Goal: Task Accomplishment & Management: Use online tool/utility

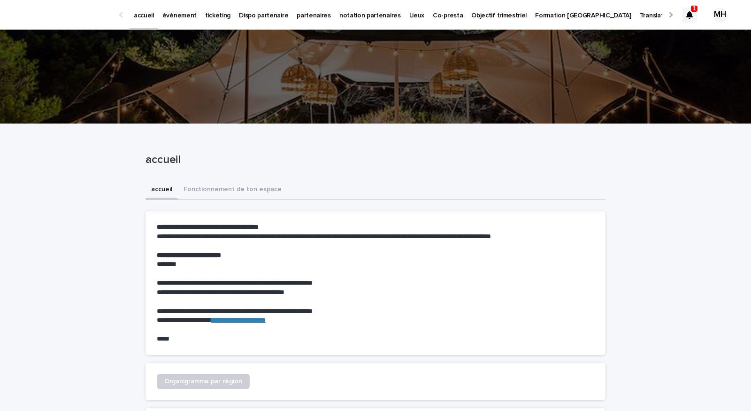
click at [173, 20] on link "événement" at bounding box center [179, 14] width 43 height 29
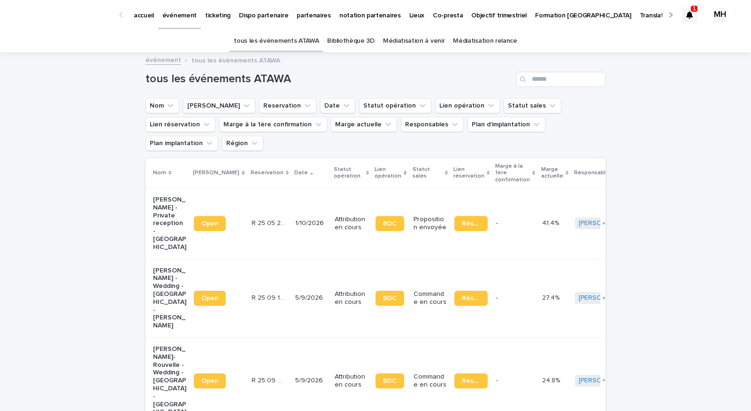
click at [260, 188] on td "R 25 05 263 R 25 05 263" at bounding box center [270, 223] width 44 height 71
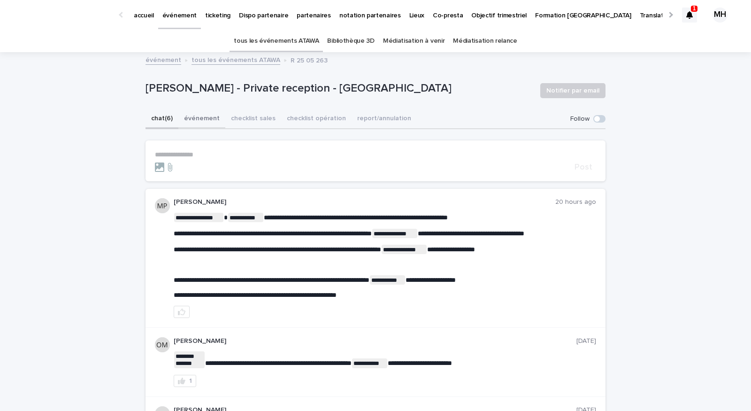
click at [196, 123] on button "événement" at bounding box center [201, 119] width 47 height 20
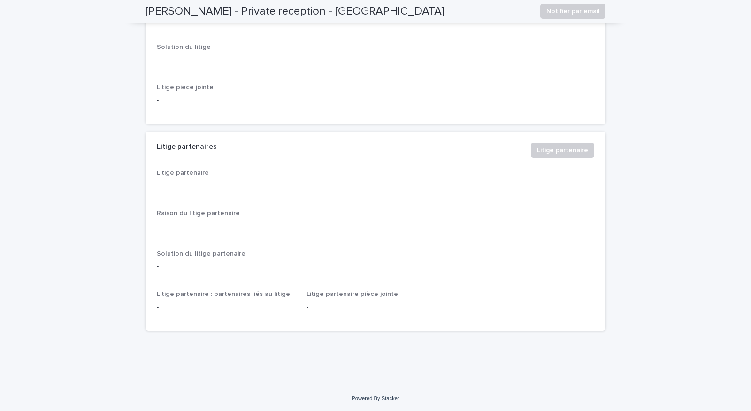
scroll to position [2331, 0]
click at [556, 157] on button "Litige partenaire" at bounding box center [562, 149] width 63 height 15
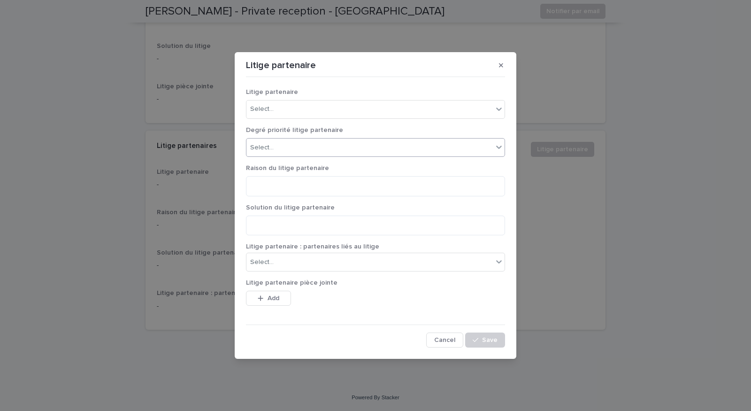
click at [312, 153] on div "Select..." at bounding box center [369, 147] width 246 height 15
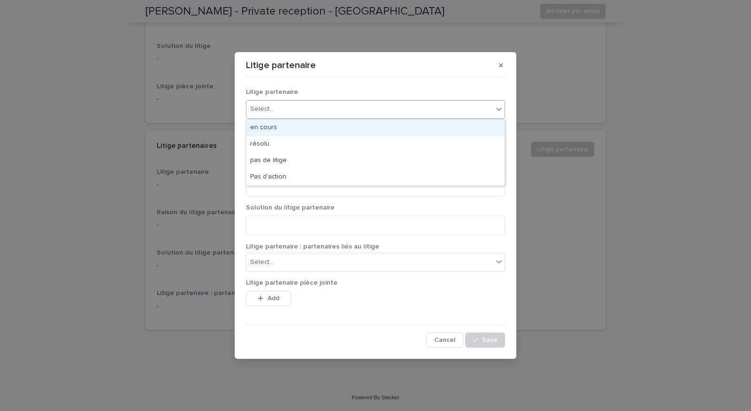
click at [310, 112] on div "Select..." at bounding box center [369, 108] width 246 height 15
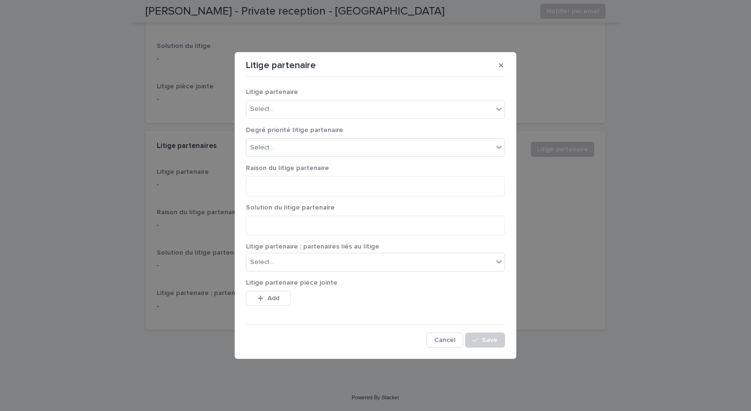
click at [318, 86] on div "Litige partenaire Select... Degré priorité litige partenaire Select... Raison d…" at bounding box center [375, 214] width 259 height 267
click at [309, 262] on div "Select..." at bounding box center [369, 261] width 246 height 15
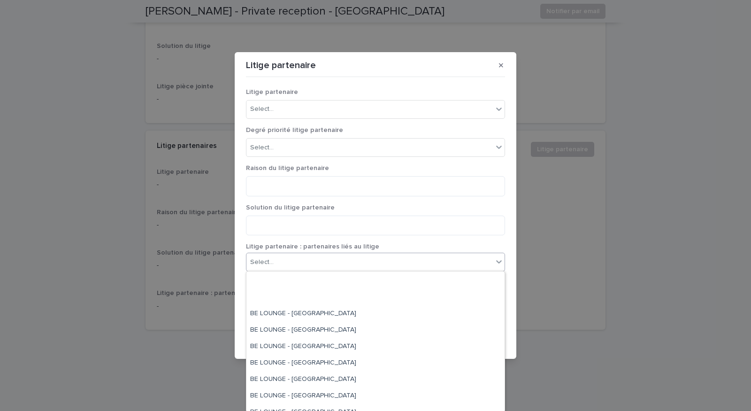
scroll to position [2547, 0]
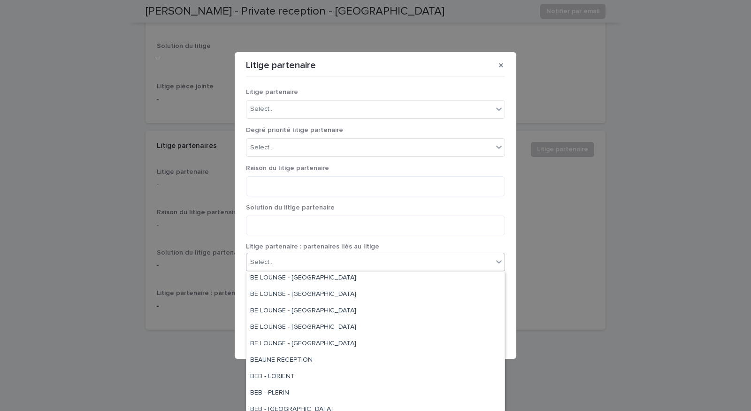
click at [421, 241] on div "Solution du litige partenaire" at bounding box center [375, 223] width 259 height 39
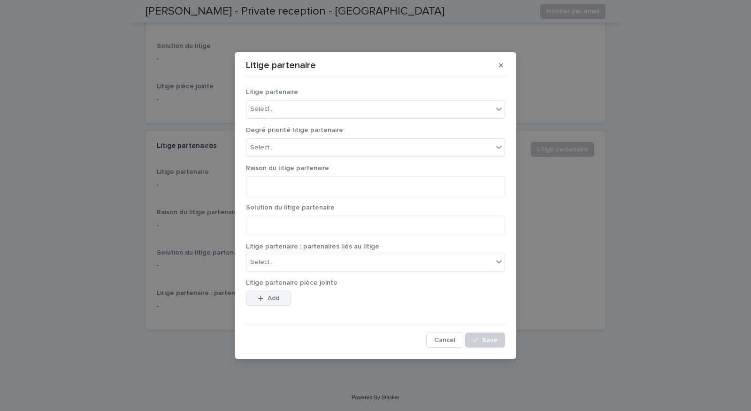
click at [257, 298] on button "Add" at bounding box center [268, 297] width 45 height 15
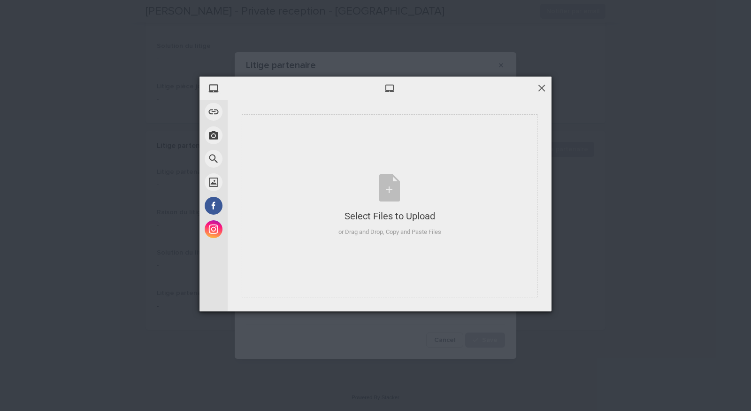
click at [541, 87] on span at bounding box center [541, 88] width 10 height 10
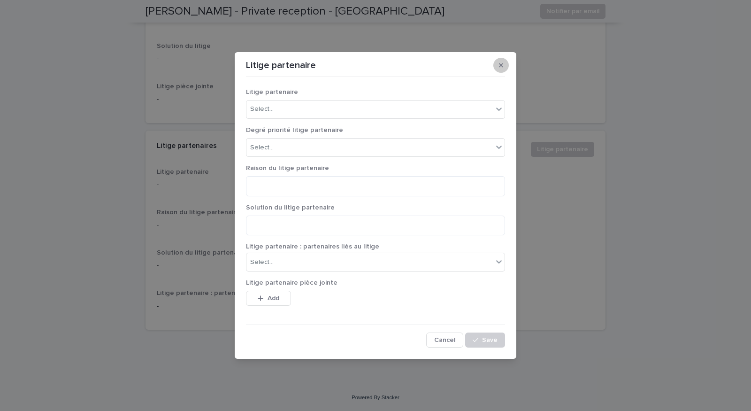
click at [502, 67] on icon "button" at bounding box center [501, 65] width 4 height 4
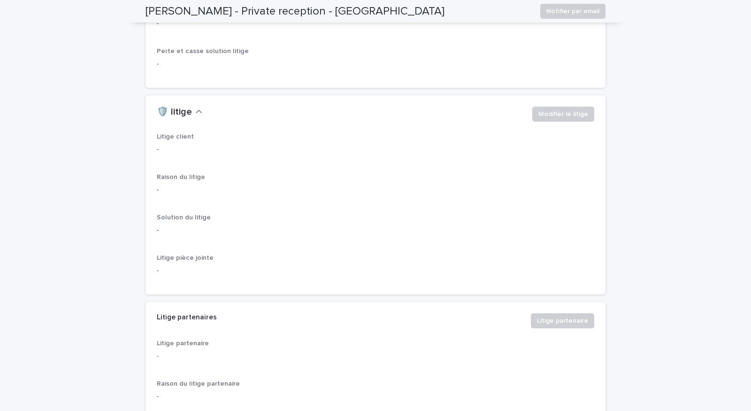
scroll to position [2150, 0]
